Goal: Download file/media

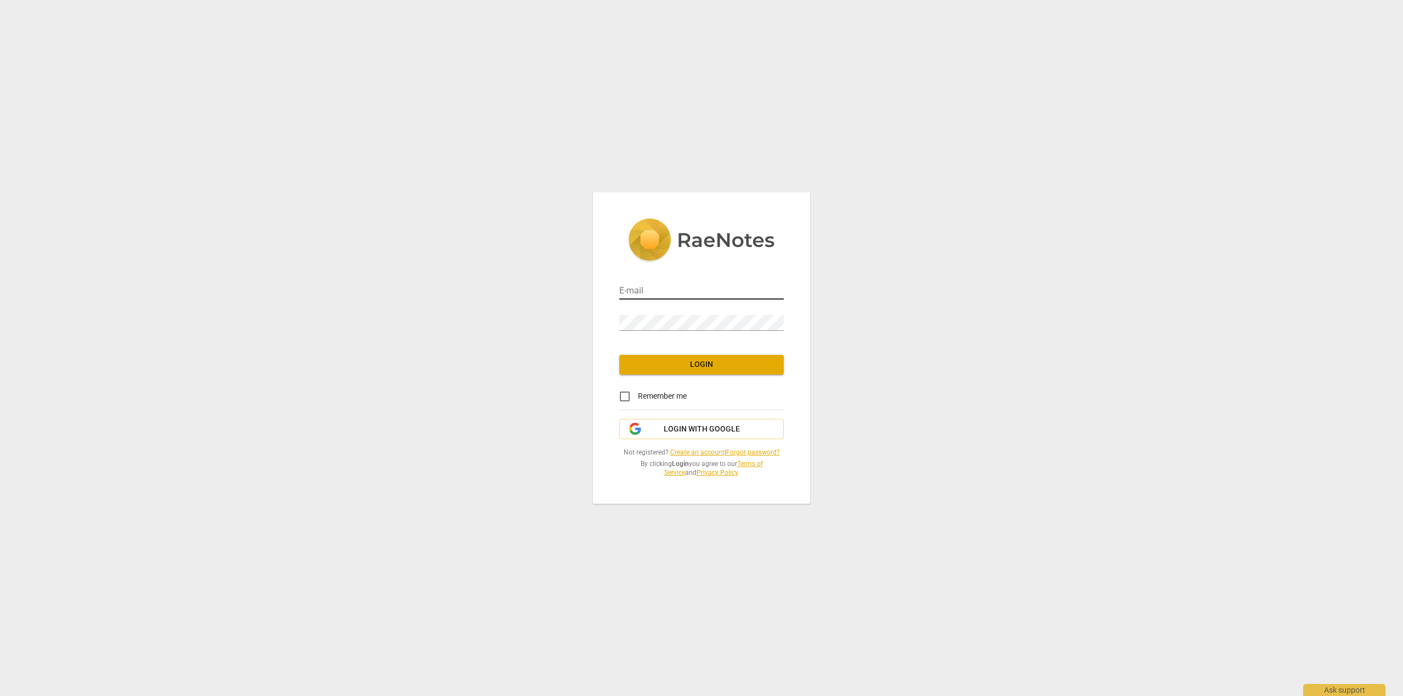
click at [708, 293] on input "email" at bounding box center [701, 292] width 164 height 16
type input "[EMAIL_ADDRESS][DOMAIN_NAME]"
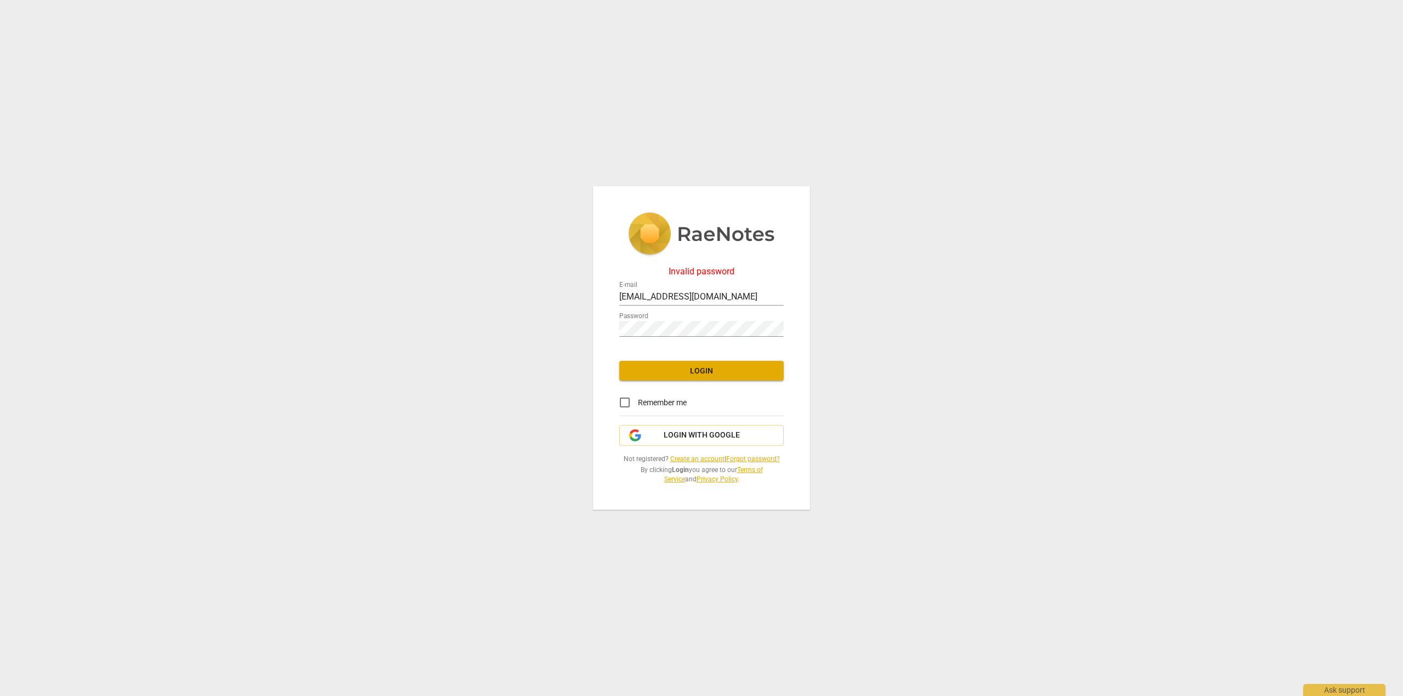
click at [0, 0] on nordpass-portal at bounding box center [0, 0] width 0 height 0
click nordpass-portal at bounding box center [0, 0] width 0 height 0
click at [720, 304] on input "natureofbeingllc@gmail.com" at bounding box center [701, 298] width 164 height 16
click at [784, 294] on nordpass-icon at bounding box center [784, 298] width 0 height 16
click at [907, 311] on div "Invalid password E-mail natureofbeingllc@gmail.com Password Login Remember me L…" at bounding box center [701, 348] width 1403 height 696
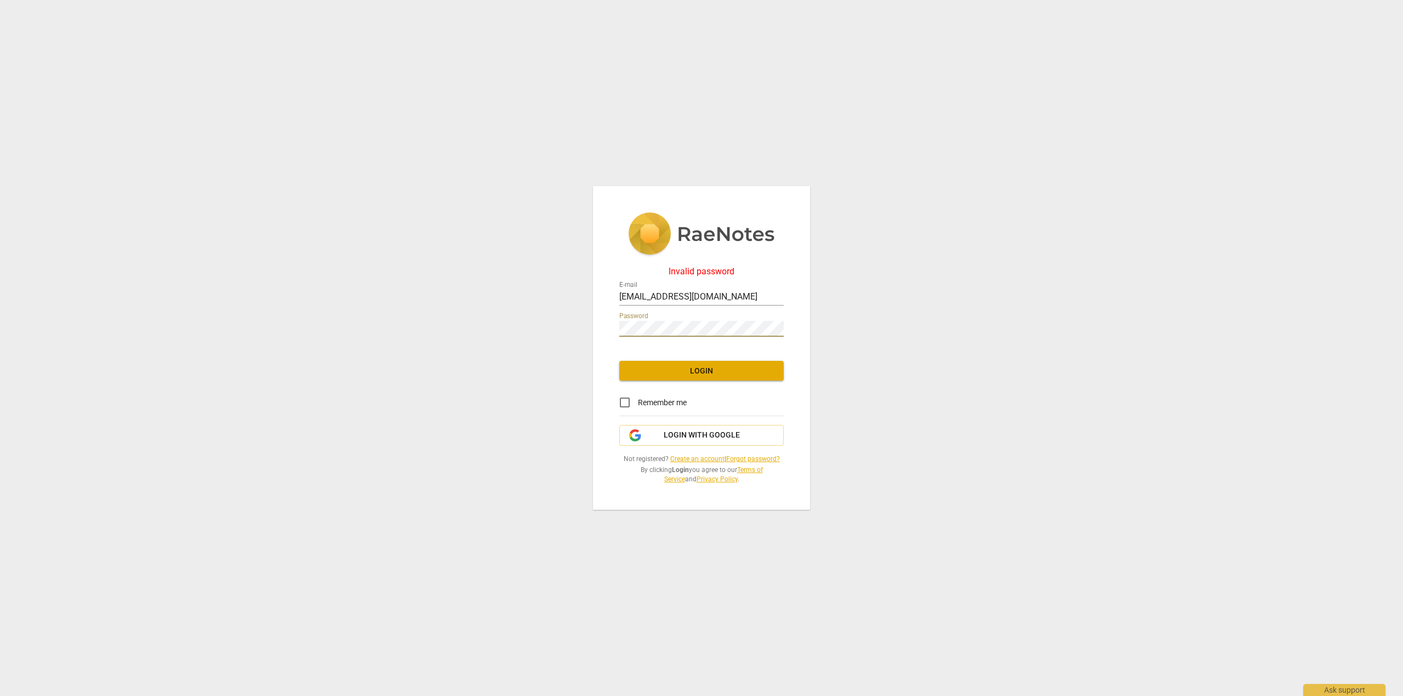
click at [585, 323] on div "Invalid password E-mail natureofbeingllc@gmail.com Password Login Remember me L…" at bounding box center [701, 348] width 1403 height 696
click at [625, 404] on input "Remember me" at bounding box center [625, 403] width 26 height 26
checkbox input "true"
click at [690, 430] on span "Login with Google" at bounding box center [702, 435] width 76 height 11
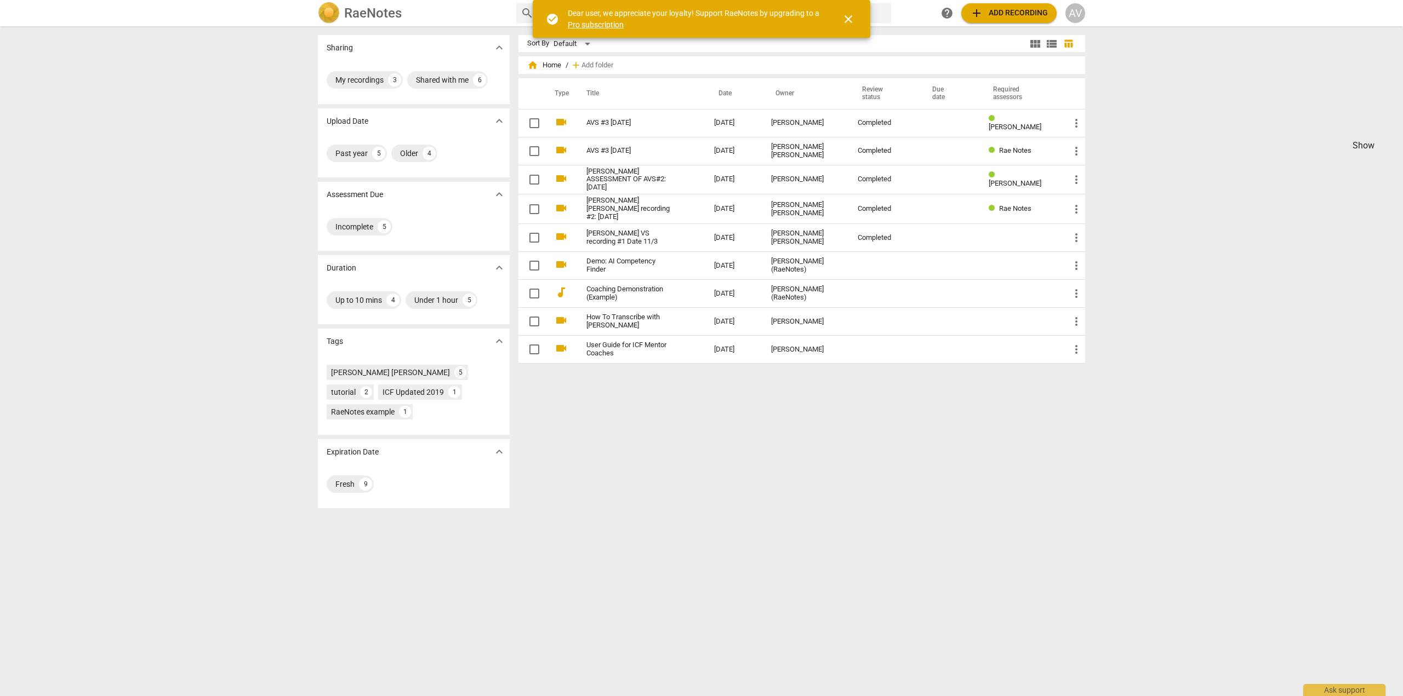
click at [0, 0] on nordpass-portal at bounding box center [0, 0] width 0 height 0
click at [647, 205] on link "[PERSON_NAME] [PERSON_NAME] recording #2: [DATE]" at bounding box center [630, 209] width 88 height 25
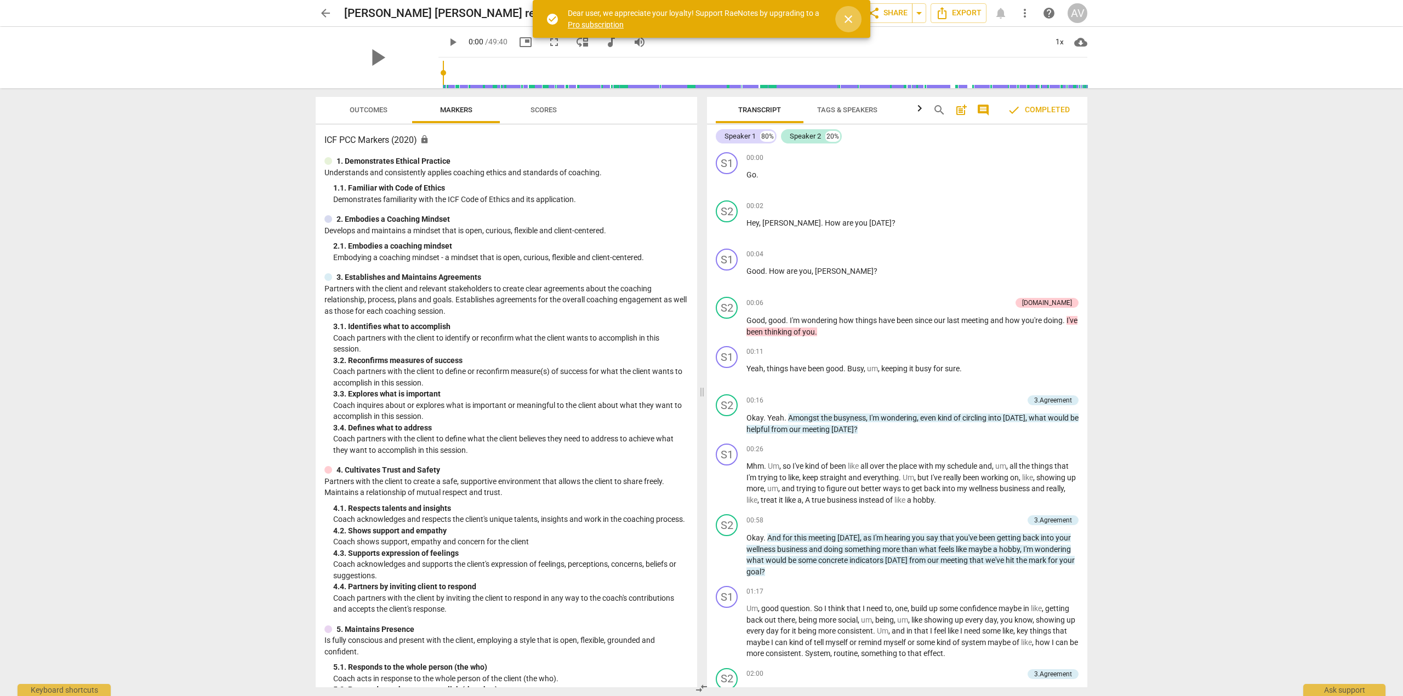
click at [856, 18] on span "close" at bounding box center [848, 19] width 26 height 13
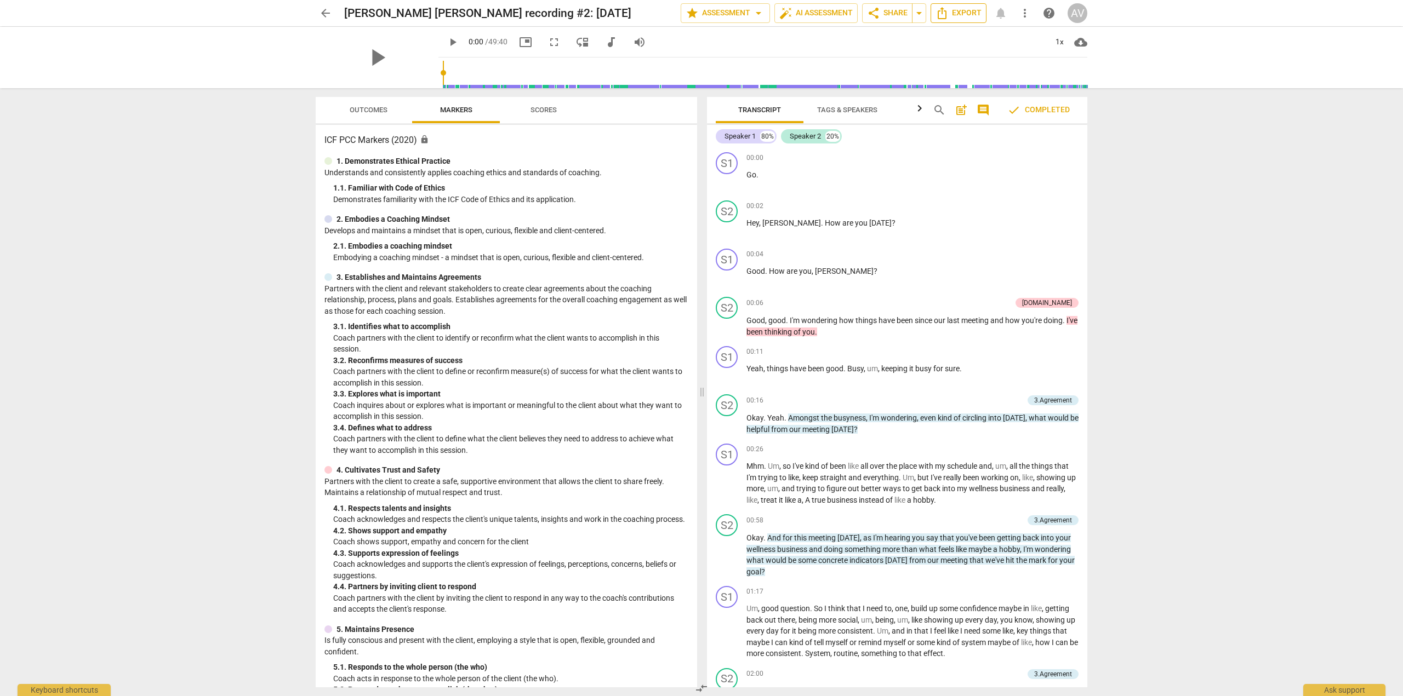
click at [960, 17] on span "Export" at bounding box center [958, 13] width 46 height 13
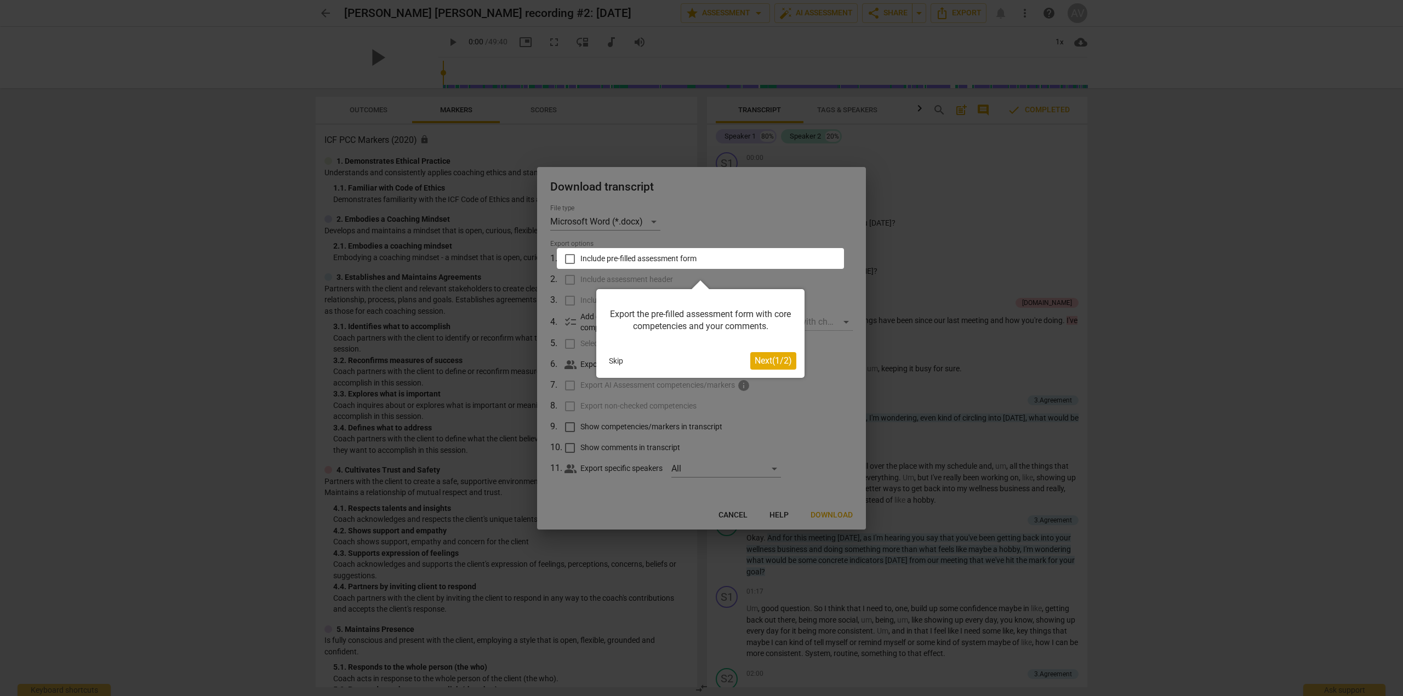
click at [617, 368] on button "Skip" at bounding box center [615, 361] width 23 height 16
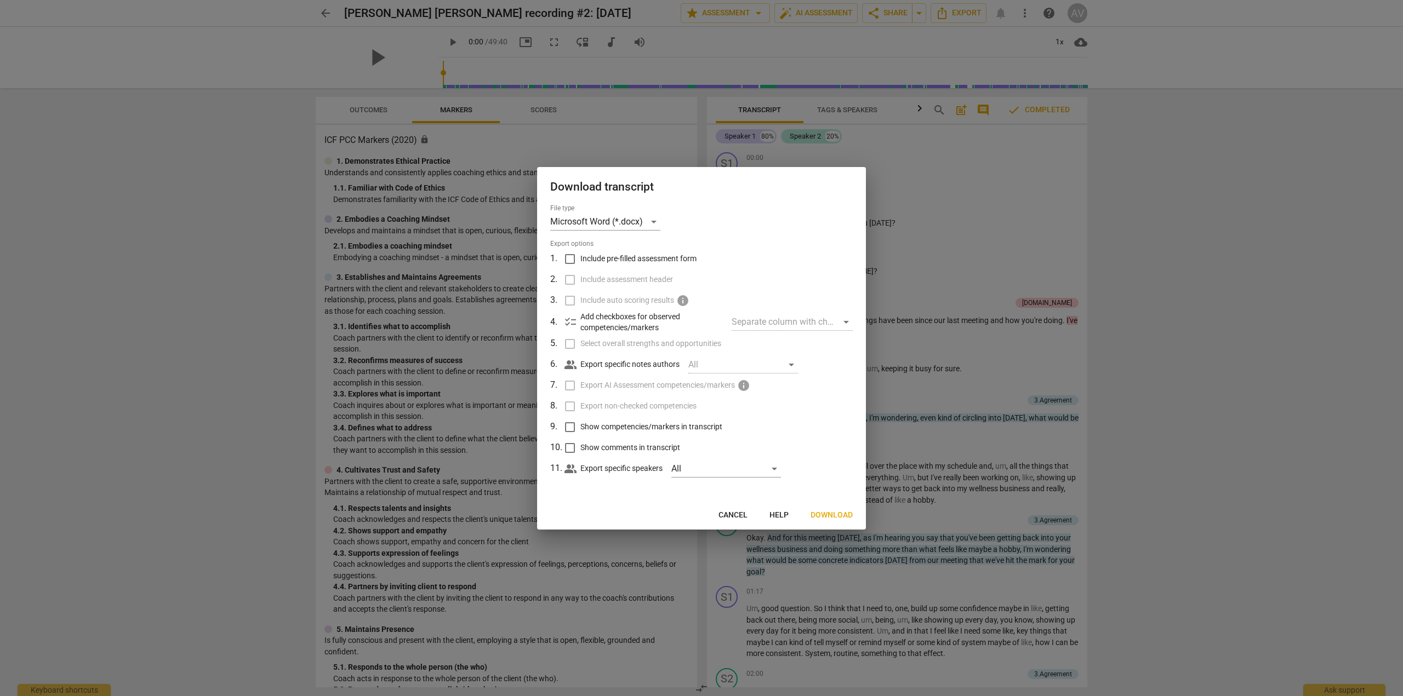
click at [825, 320] on div "Separate column with check marks" at bounding box center [791, 322] width 121 height 18
click at [845, 323] on div "Separate column with check marks" at bounding box center [791, 322] width 121 height 18
click at [824, 510] on span "Download" at bounding box center [831, 515] width 42 height 11
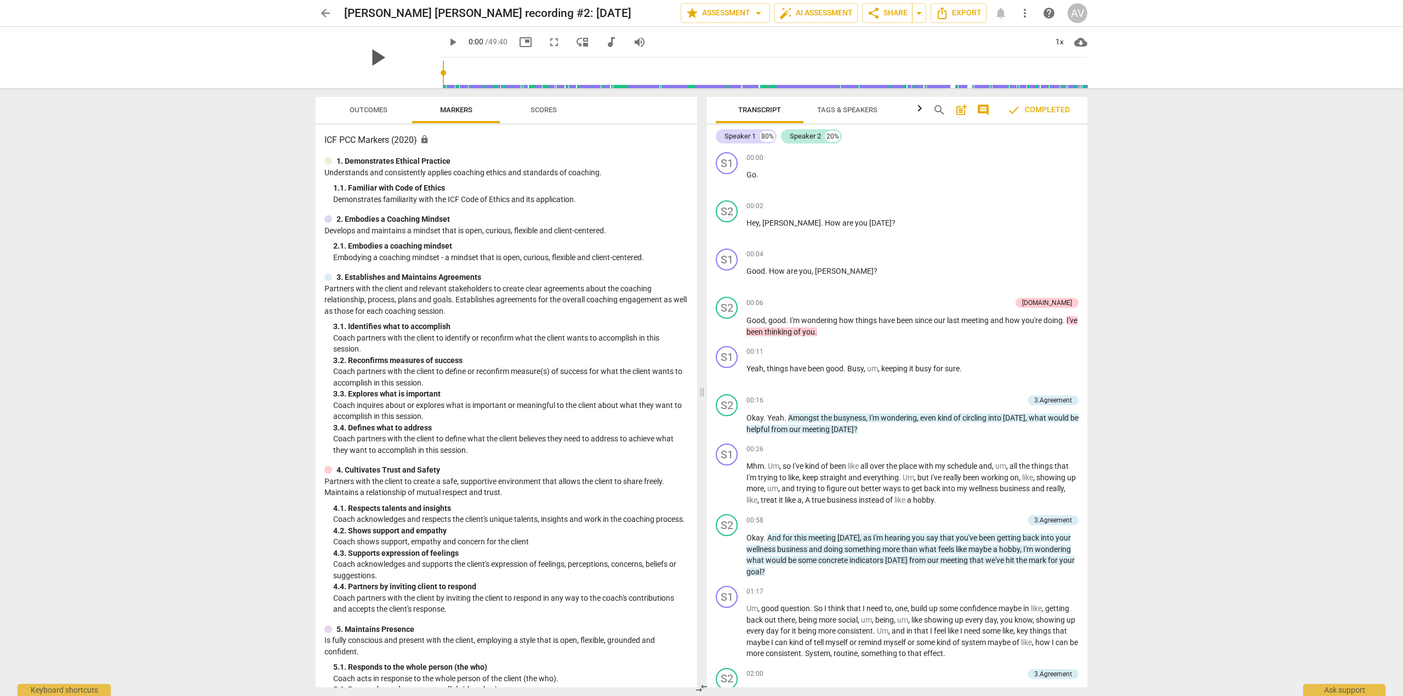
click at [370, 56] on span "play_arrow" at bounding box center [377, 57] width 28 height 28
click at [372, 56] on span "pause" at bounding box center [377, 57] width 28 height 28
type input "1"
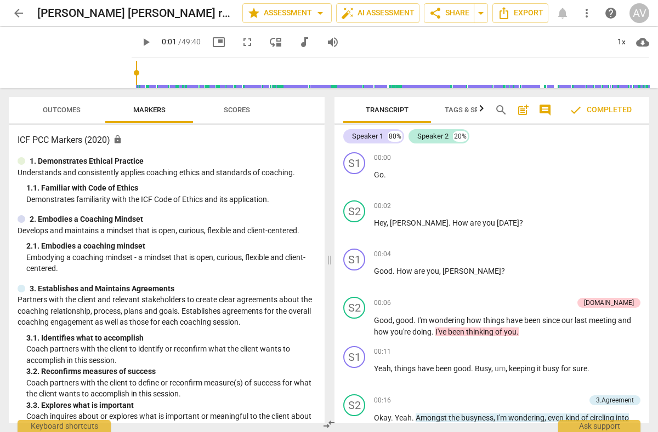
click at [598, 108] on span "check Completed" at bounding box center [600, 110] width 62 height 13
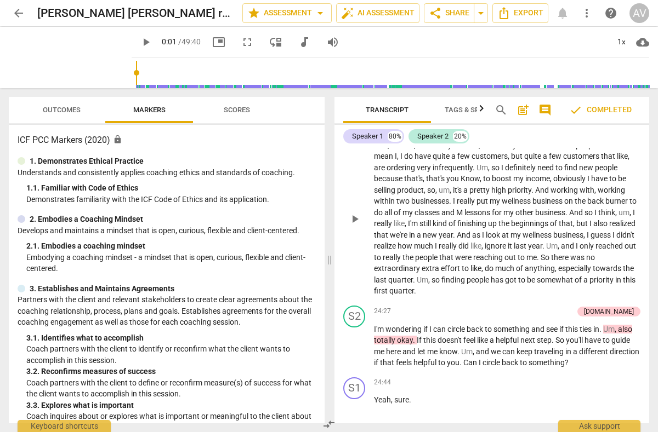
scroll to position [4493, 0]
